Goal: Communication & Community: Ask a question

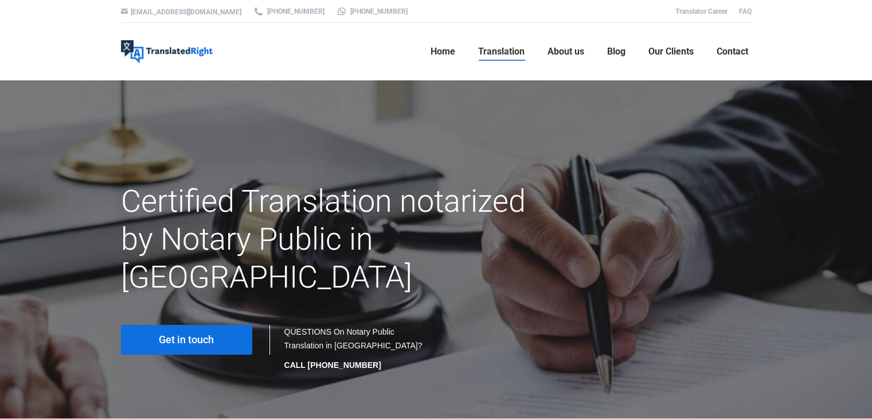
click at [215, 325] on link "Get in touch" at bounding box center [186, 340] width 131 height 30
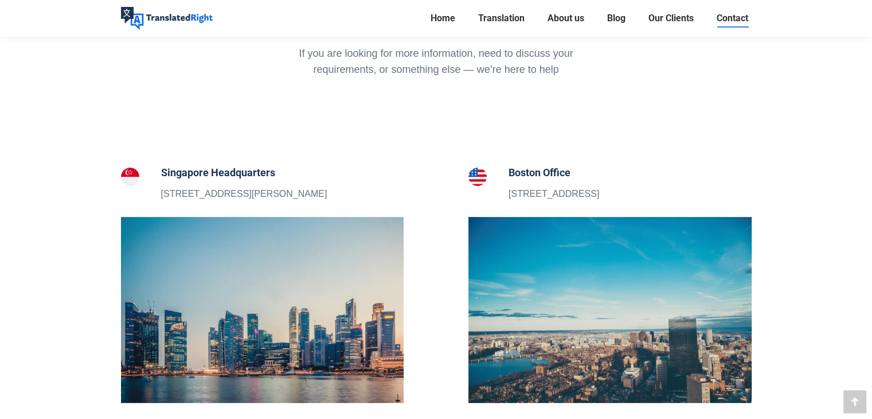
scroll to position [344, 0]
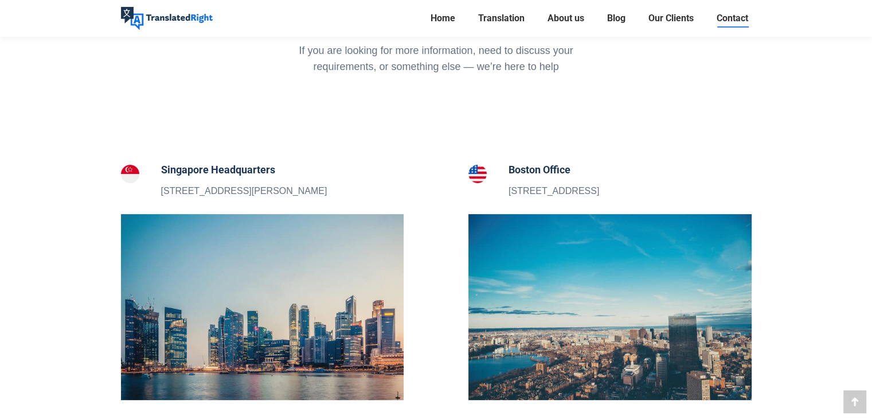
click at [289, 198] on p "5 Peck Hay Road, Singapore 228307" at bounding box center [244, 191] width 166 height 15
click at [236, 193] on p "5 Peck Hay Road, Singapore 228307" at bounding box center [244, 191] width 166 height 15
click at [252, 170] on h5 "Singapore Headquarters" at bounding box center [244, 170] width 166 height 16
click at [266, 248] on img at bounding box center [262, 307] width 283 height 186
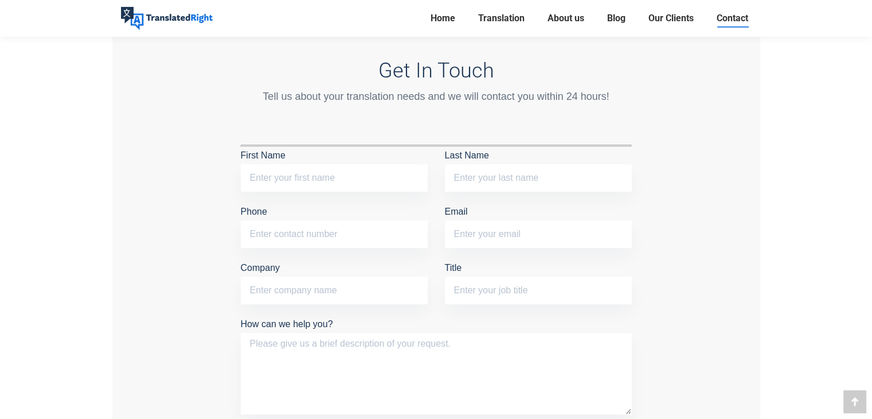
scroll to position [902, 0]
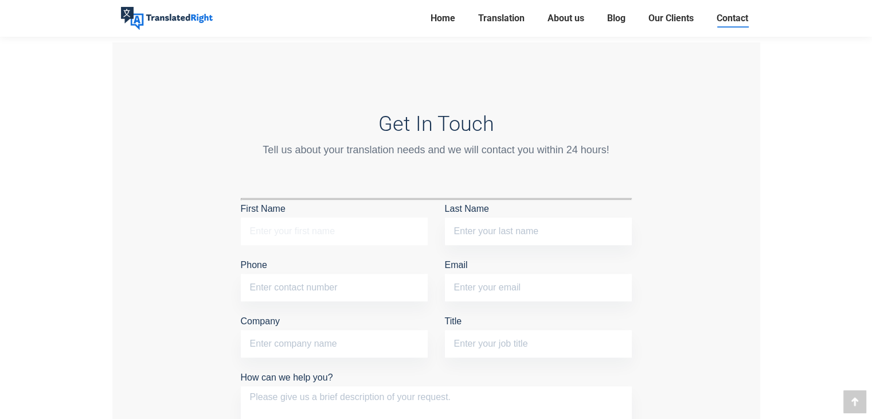
click at [336, 231] on input "First Name" at bounding box center [334, 231] width 187 height 28
type input "d"
type input "DONGLIN"
click at [458, 233] on input "Last Name" at bounding box center [538, 231] width 187 height 28
type input "HE"
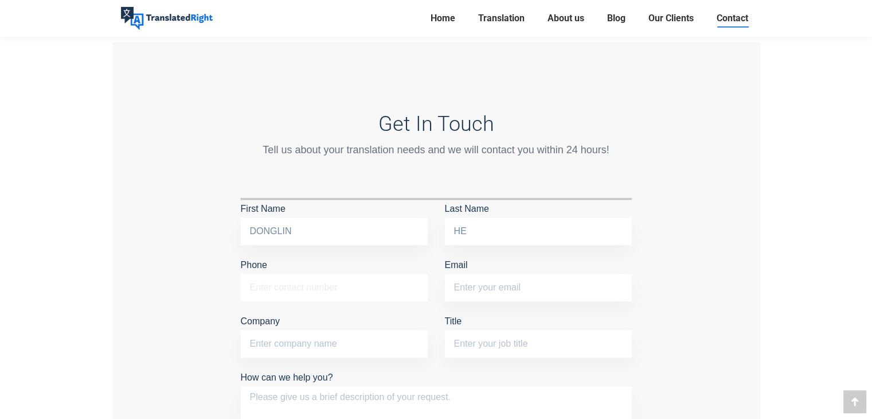
click at [345, 279] on input "Phone" at bounding box center [334, 288] width 187 height 28
type input "86718046"
click at [518, 279] on input "Email" at bounding box center [538, 288] width 187 height 28
type input "e"
type input "e1526681@u.nus.edu"
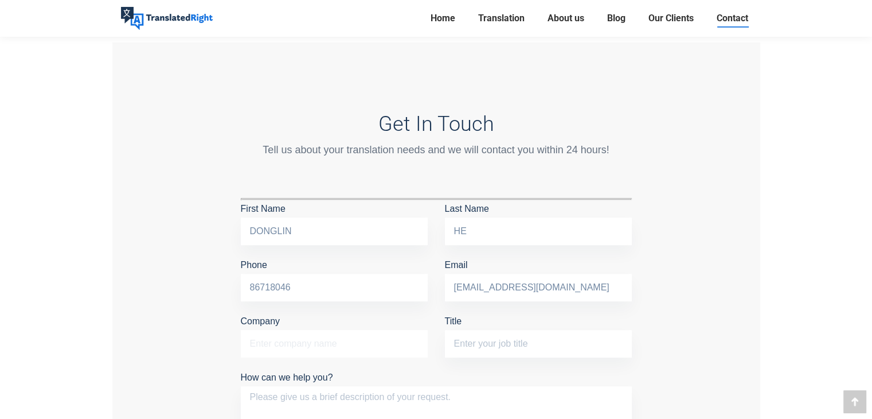
click at [316, 352] on input "Company" at bounding box center [334, 344] width 187 height 28
type input "National University of Singapore"
click at [474, 340] on input "Title" at bounding box center [538, 344] width 187 height 28
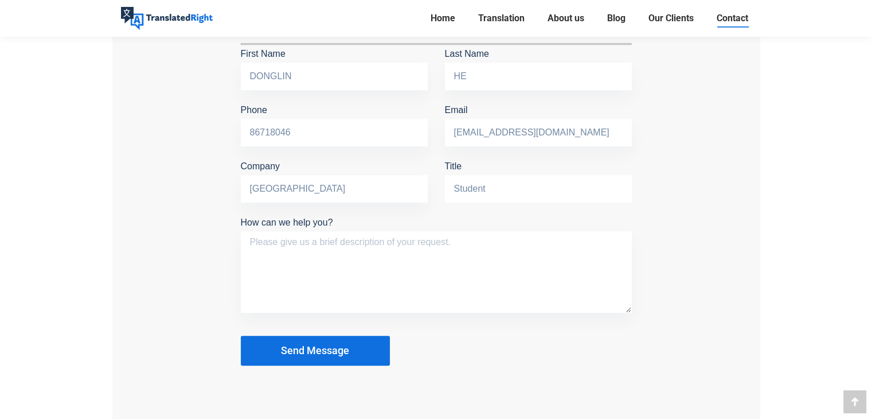
scroll to position [1074, 0]
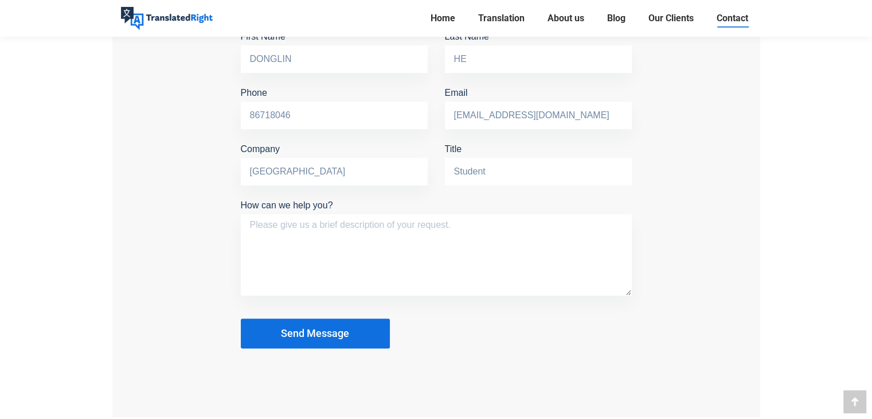
type input "Student"
click at [352, 239] on textarea "How can we help you?" at bounding box center [436, 254] width 391 height 81
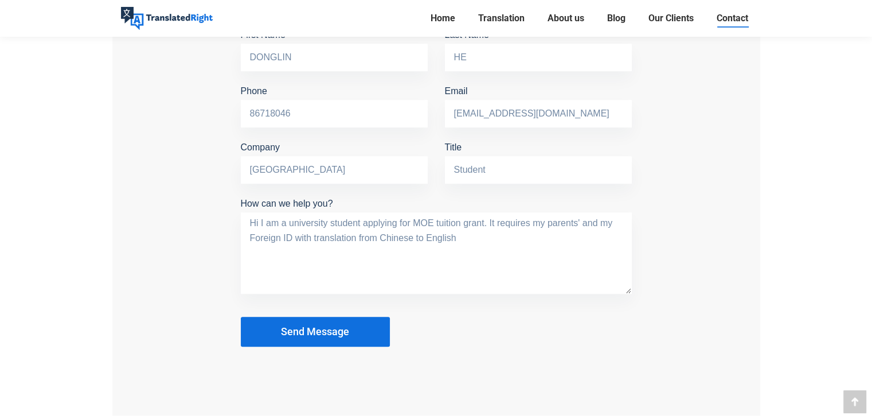
click at [469, 233] on textarea "Hi I am a university student applying for MOE tuition grant. It requires my par…" at bounding box center [436, 252] width 391 height 81
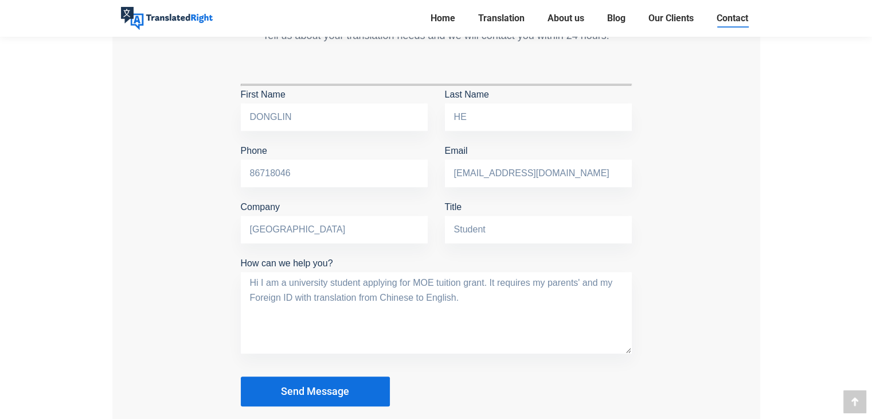
scroll to position [1019, 0]
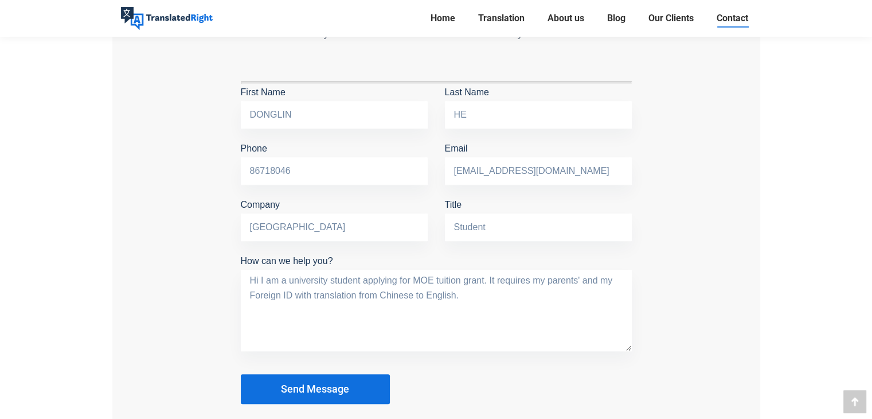
click at [354, 292] on textarea "Hi I am a university student applying for MOE tuition grant. It requires my par…" at bounding box center [436, 310] width 391 height 81
click at [293, 297] on textarea "Hi I am a university student applying for MOE tuition grant. It requires my par…" at bounding box center [436, 310] width 391 height 81
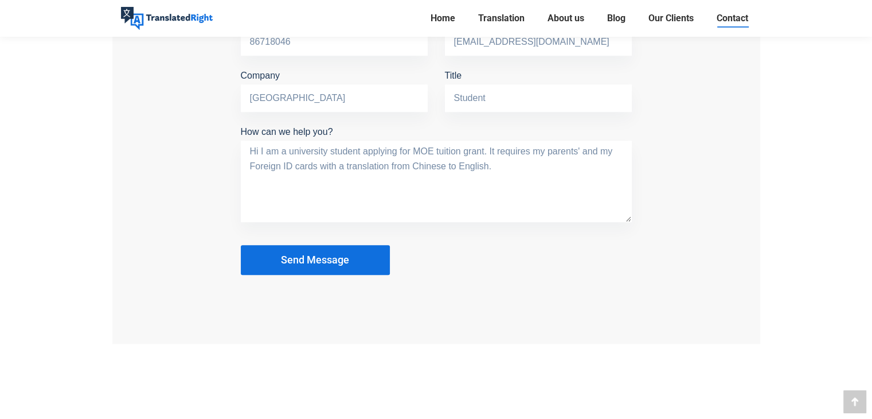
scroll to position [1133, 0]
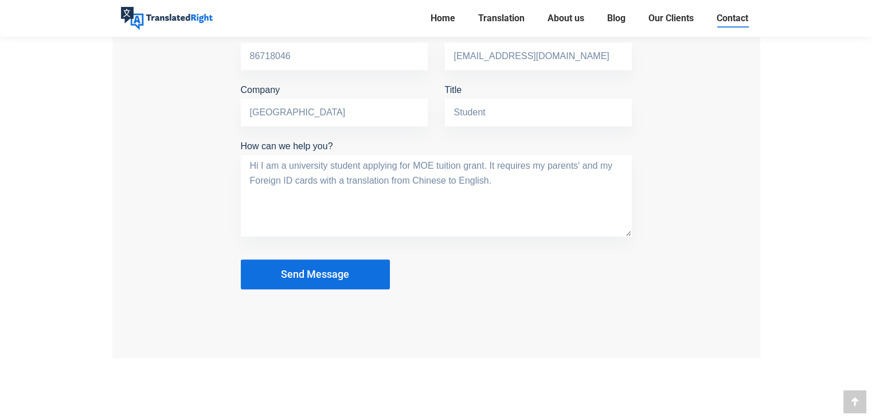
type textarea "Hi I am a university student applying for MOE tuition grant. It requires my par…"
click at [325, 271] on span "Send Message" at bounding box center [315, 273] width 68 height 11
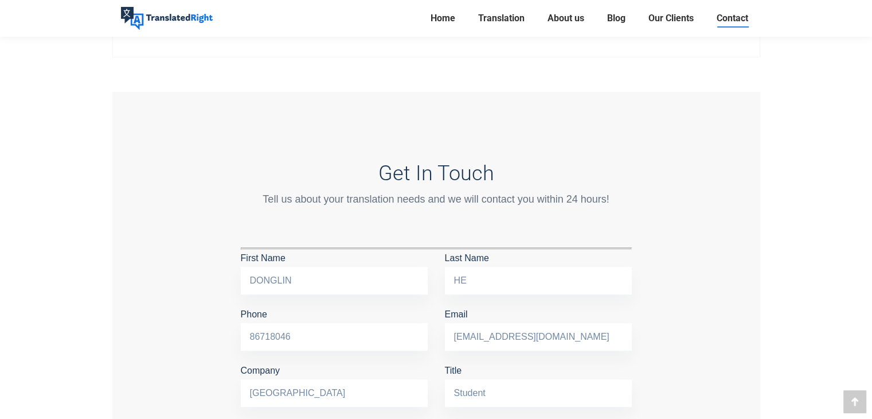
scroll to position [847, 0]
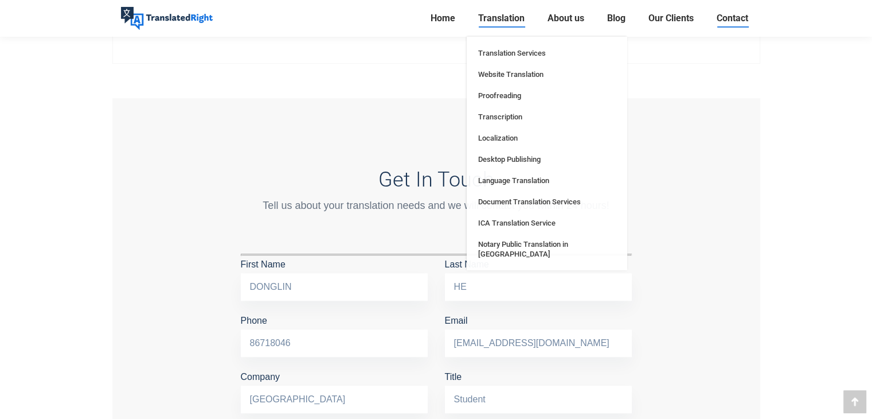
click at [500, 18] on span "Translation" at bounding box center [501, 18] width 46 height 11
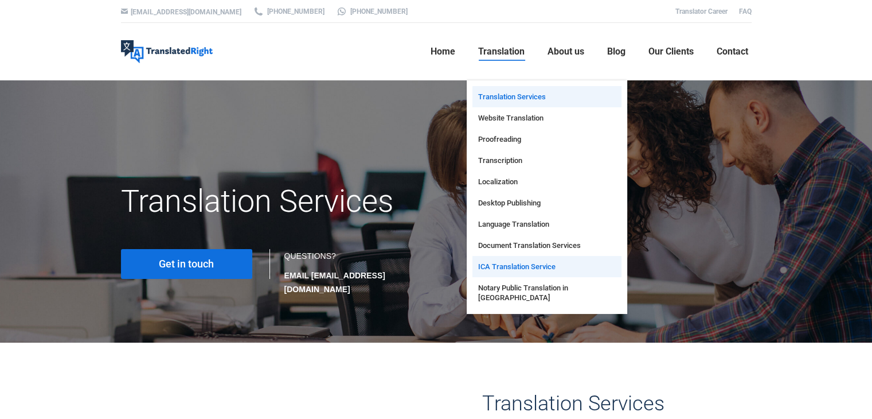
click at [524, 260] on link "ICA Translation Service" at bounding box center [547, 266] width 149 height 21
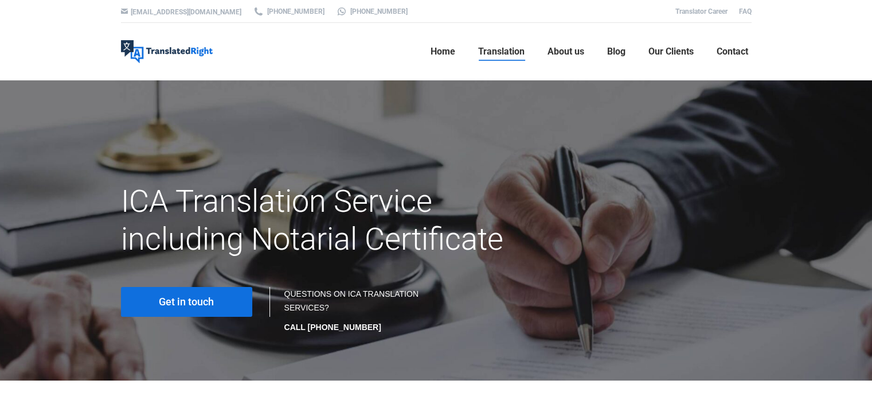
click at [177, 299] on span "Get in touch" at bounding box center [186, 301] width 55 height 11
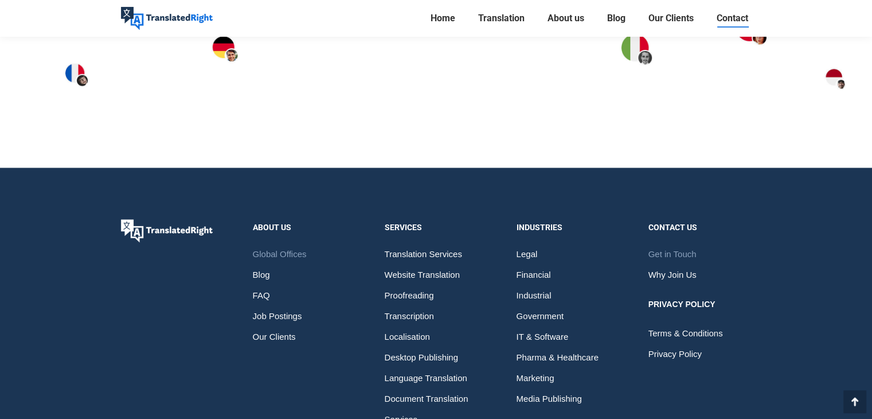
scroll to position [1820, 0]
